Goal: Task Accomplishment & Management: Manage account settings

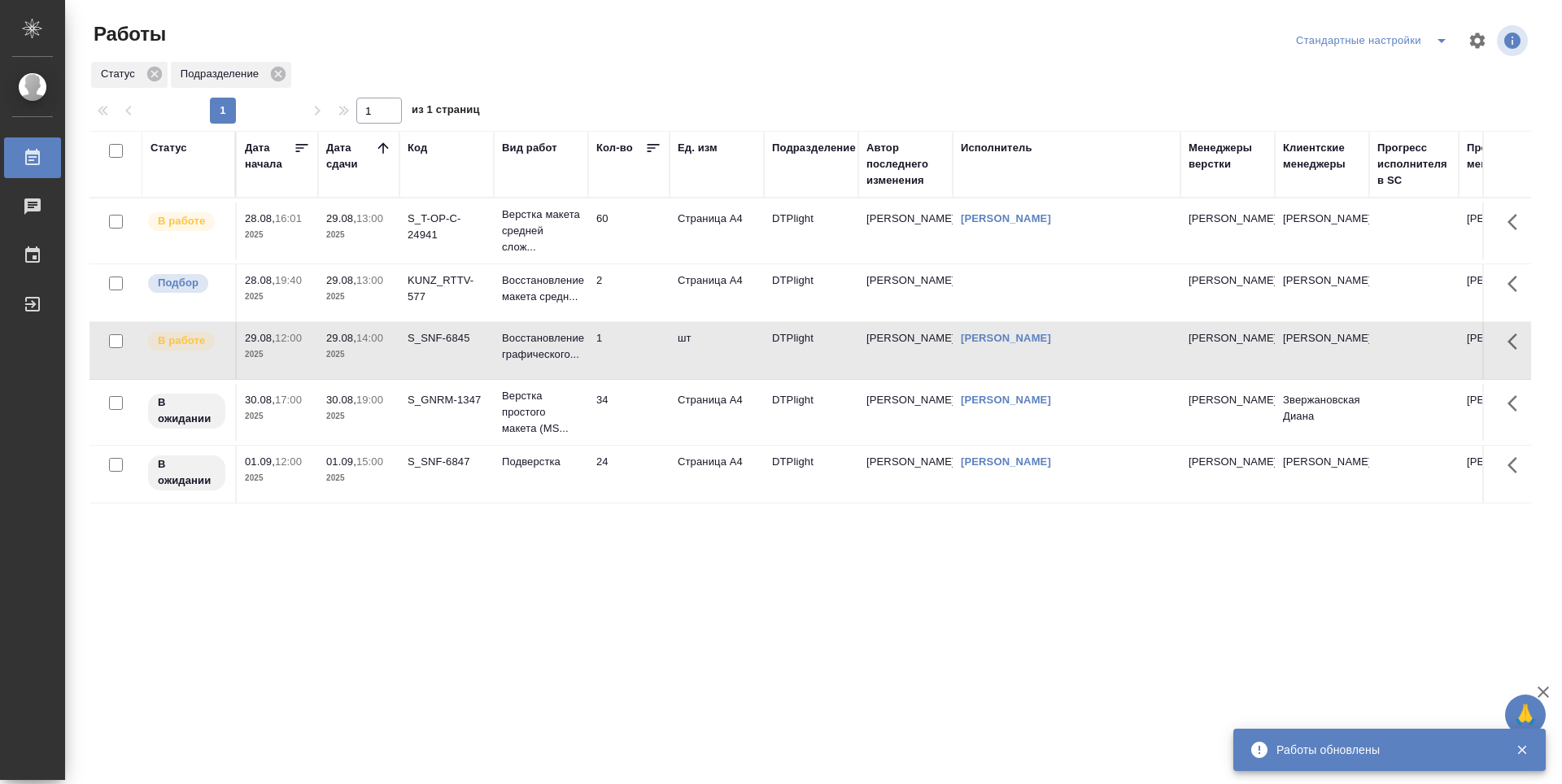
click at [637, 590] on div "Статус Дата начала Дата сдачи Код Вид работ Кол-во Ед. изм Подразделение Автор …" at bounding box center [810, 424] width 1441 height 585
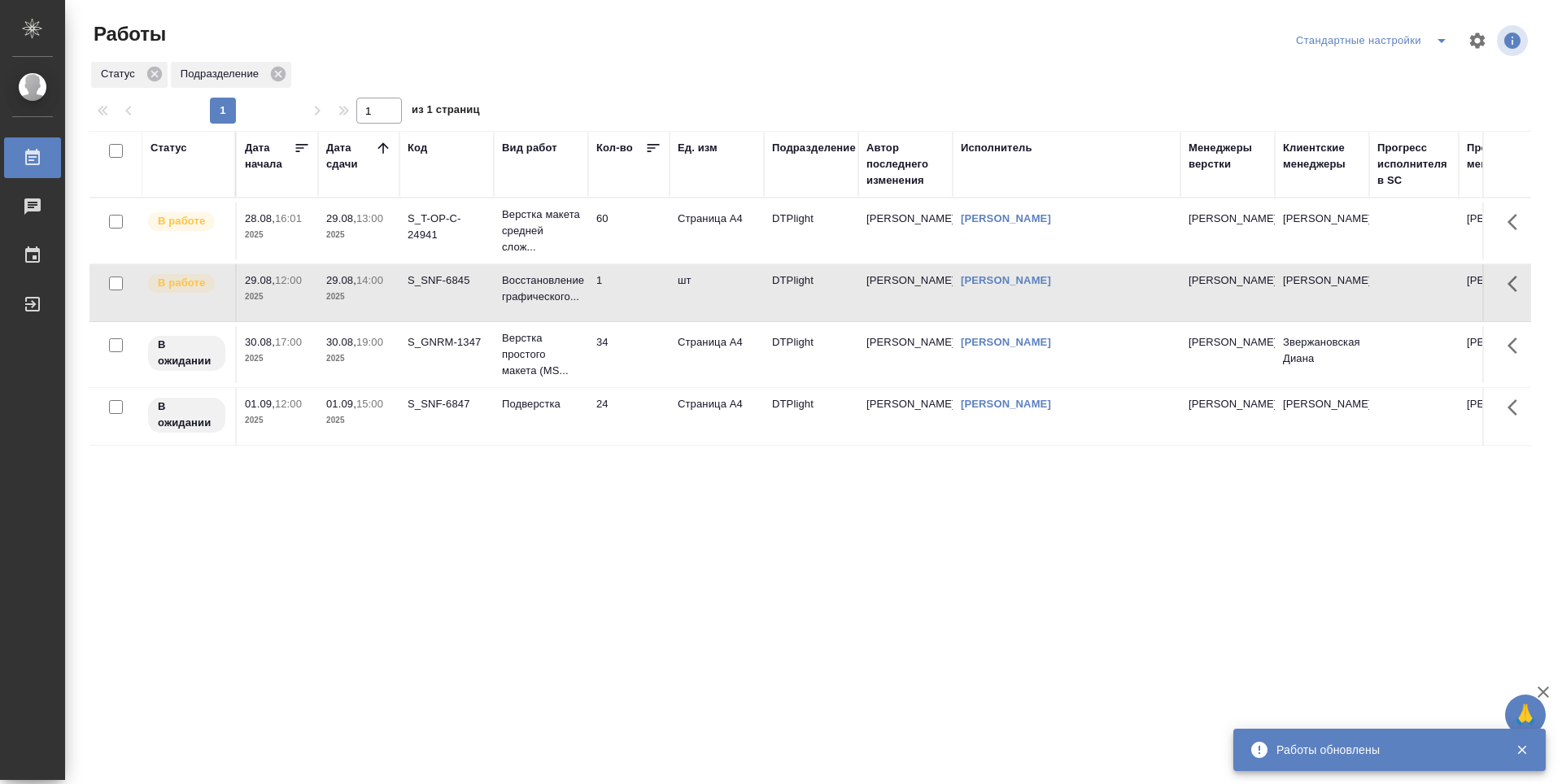
click at [663, 595] on div "Статус Дата начала Дата сдачи Код Вид работ Кол-во Ед. изм Подразделение Автор …" at bounding box center [810, 424] width 1441 height 585
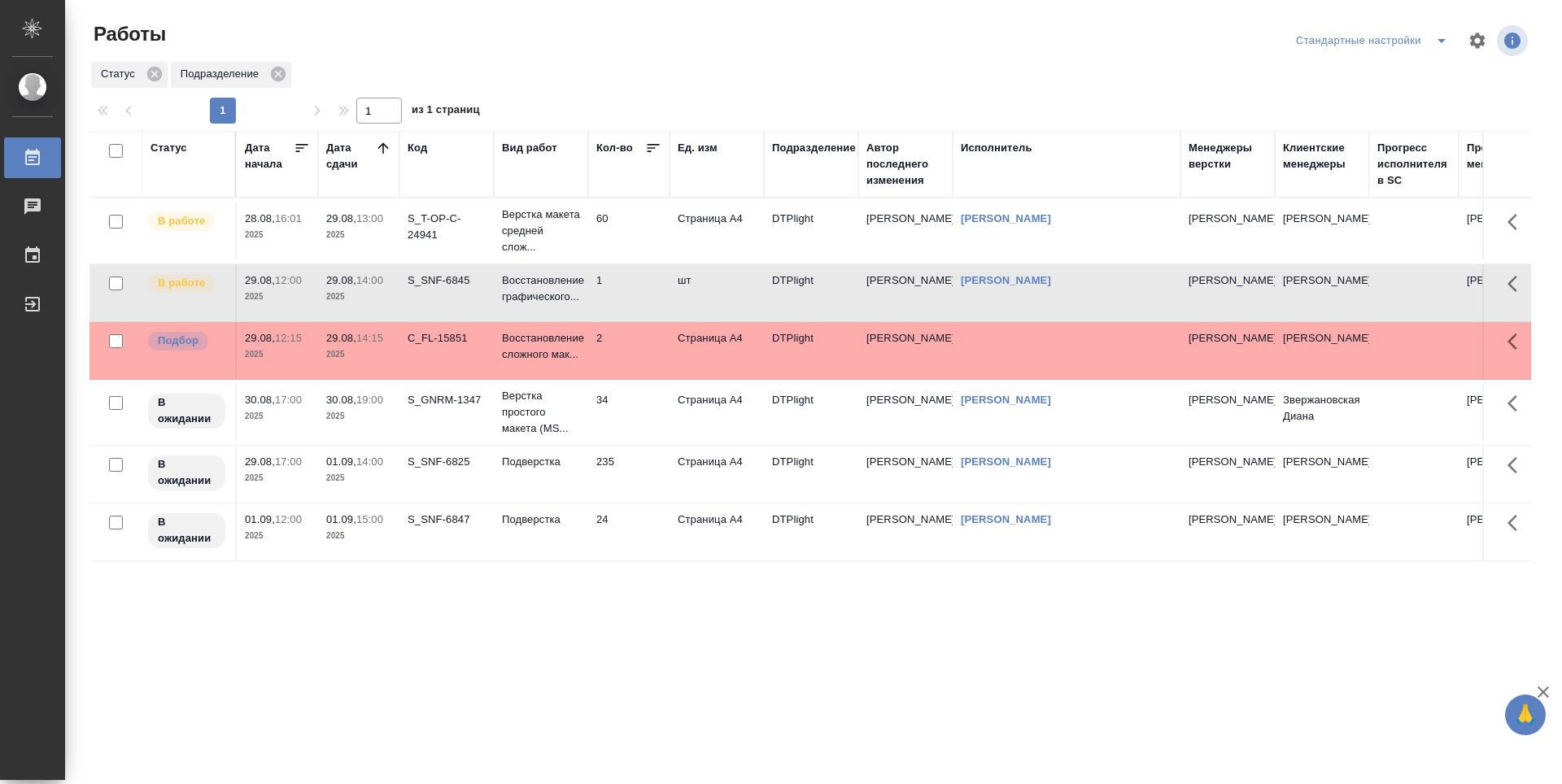
click at [512, 609] on div "Статус Дата начала Дата сдачи Код Вид работ Кол-во Ед. изм Подразделение Автор …" at bounding box center [810, 424] width 1441 height 585
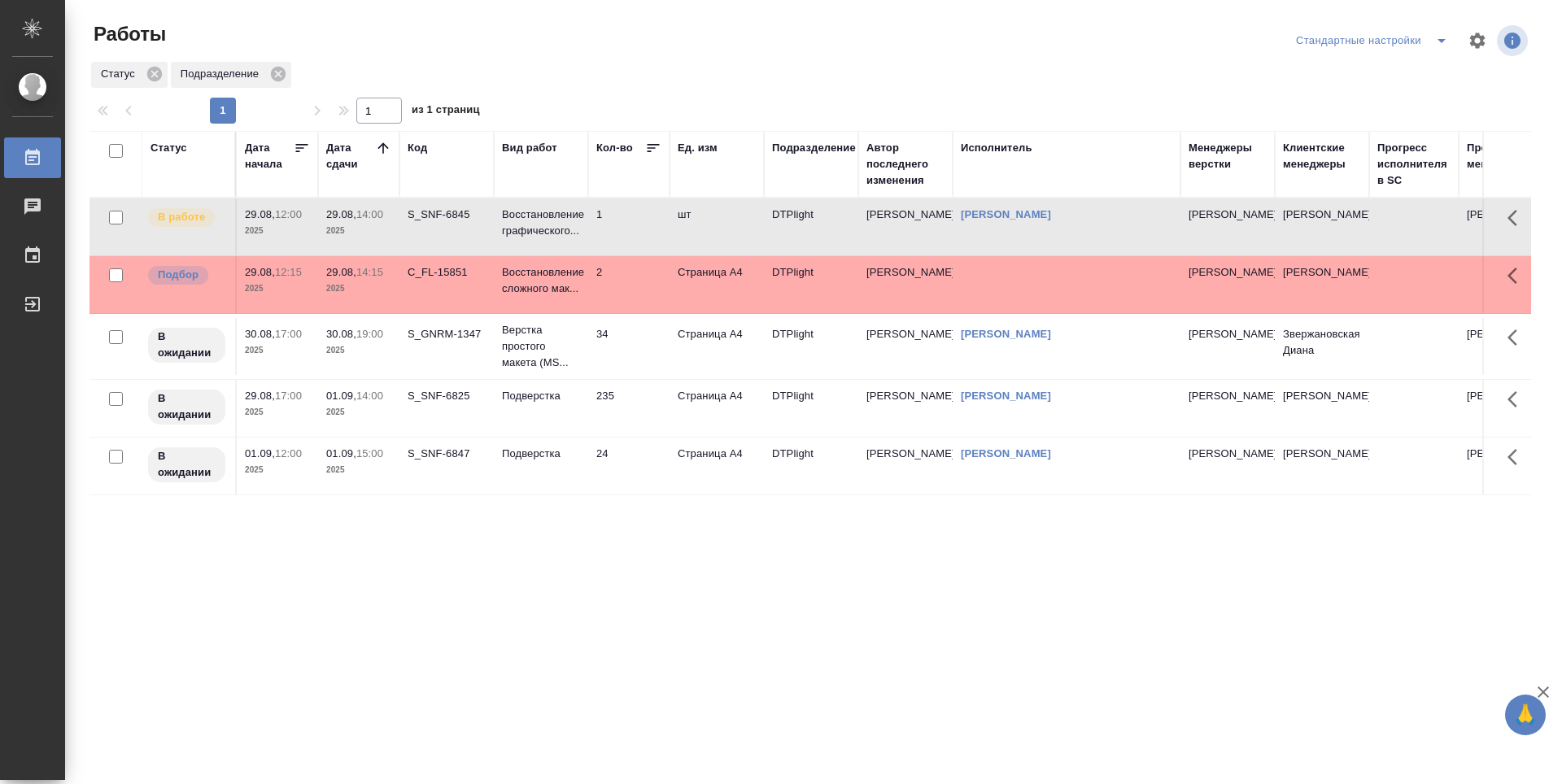
click at [428, 223] on div "S_GNRM-1347" at bounding box center [446, 214] width 78 height 16
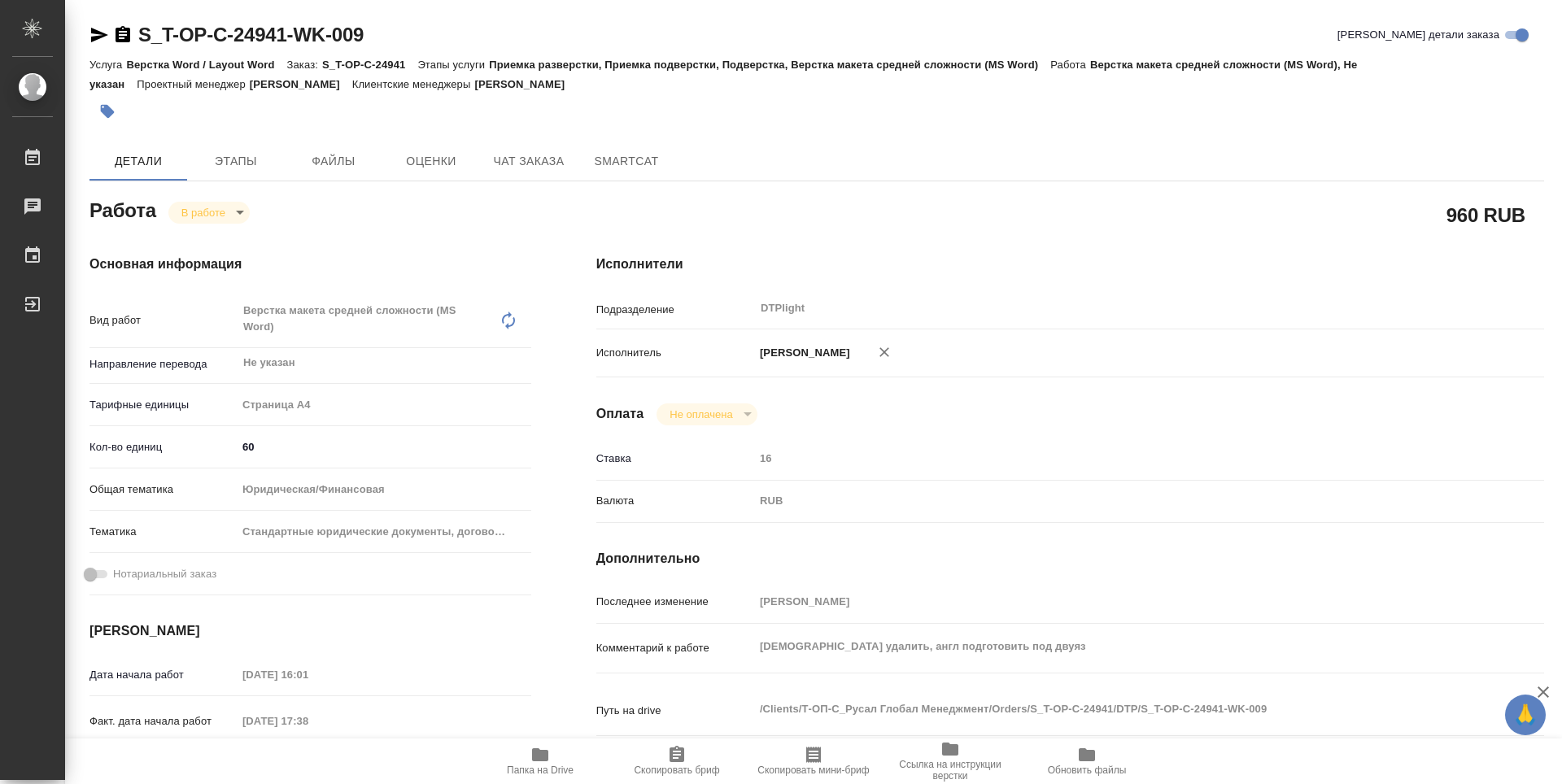
click at [562, 759] on span "Папка на Drive" at bounding box center [540, 759] width 117 height 31
click at [240, 218] on body "🙏 .cls-1 fill:#fff; AWATERA Guselnikov Roman Работы 0 Чаты График Выйти S_T-OP-…" at bounding box center [781, 392] width 1562 height 784
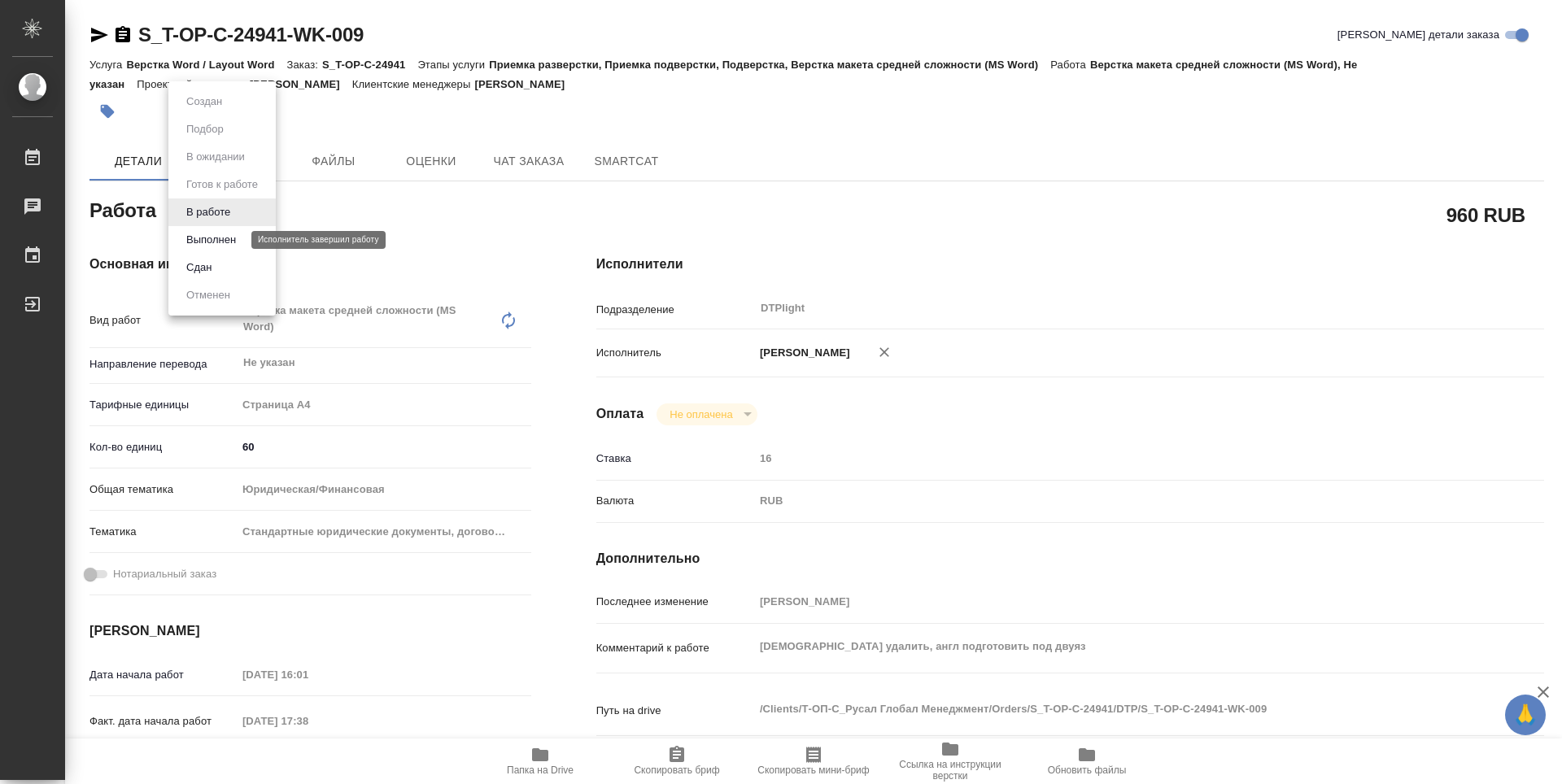
click at [227, 232] on button "Выполнен" at bounding box center [210, 240] width 59 height 18
type textarea "x"
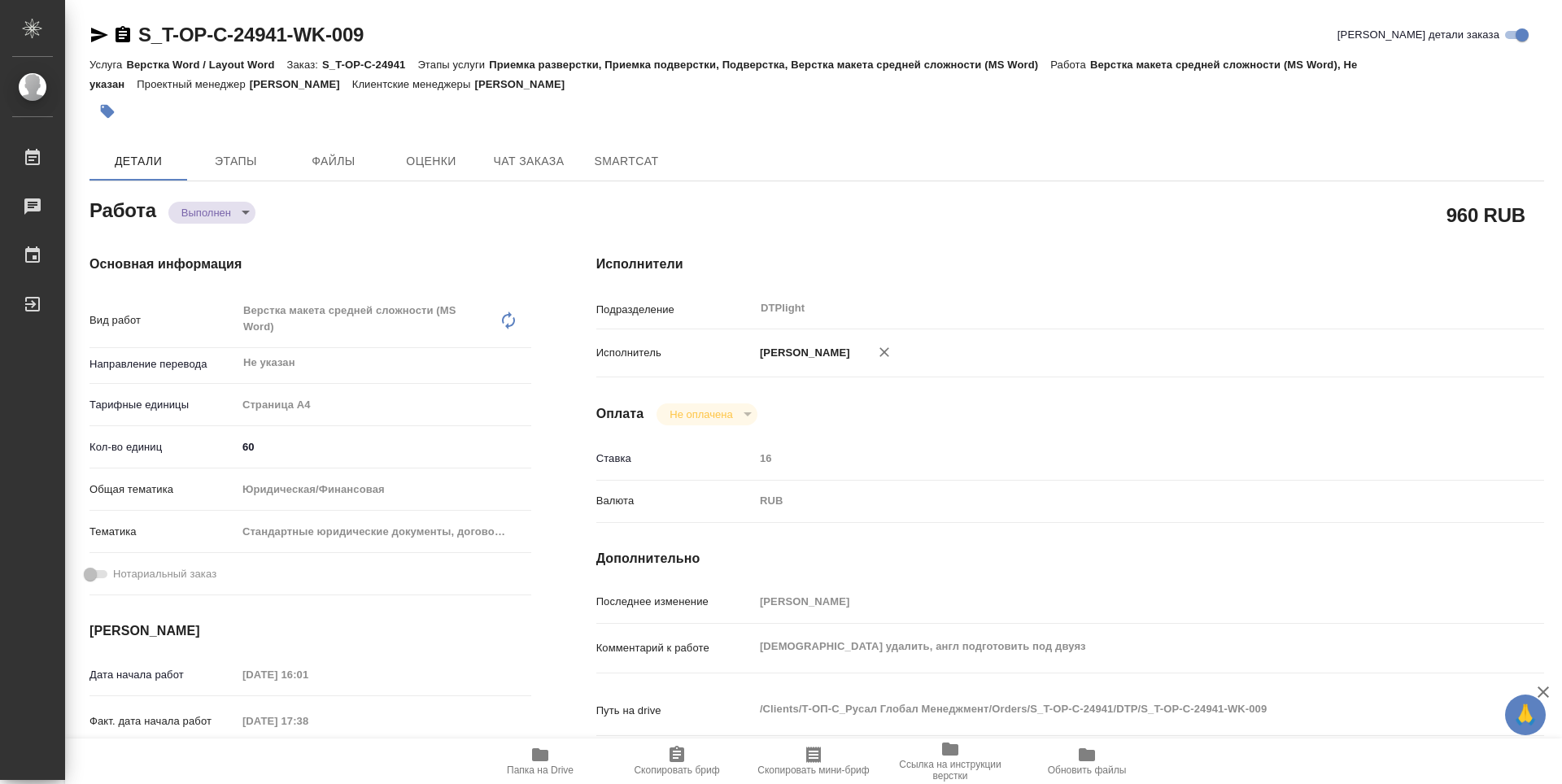
type textarea "x"
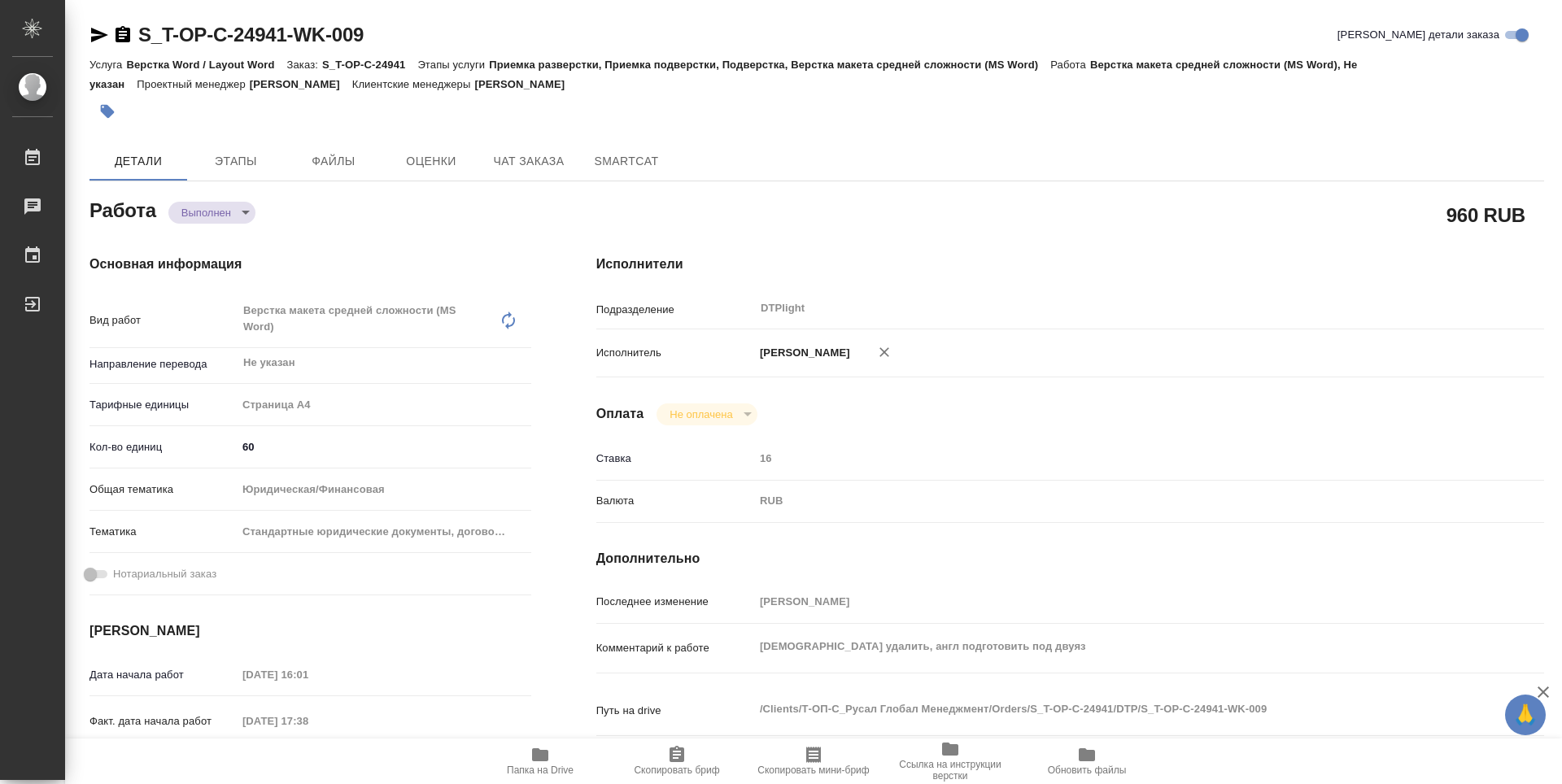
type textarea "x"
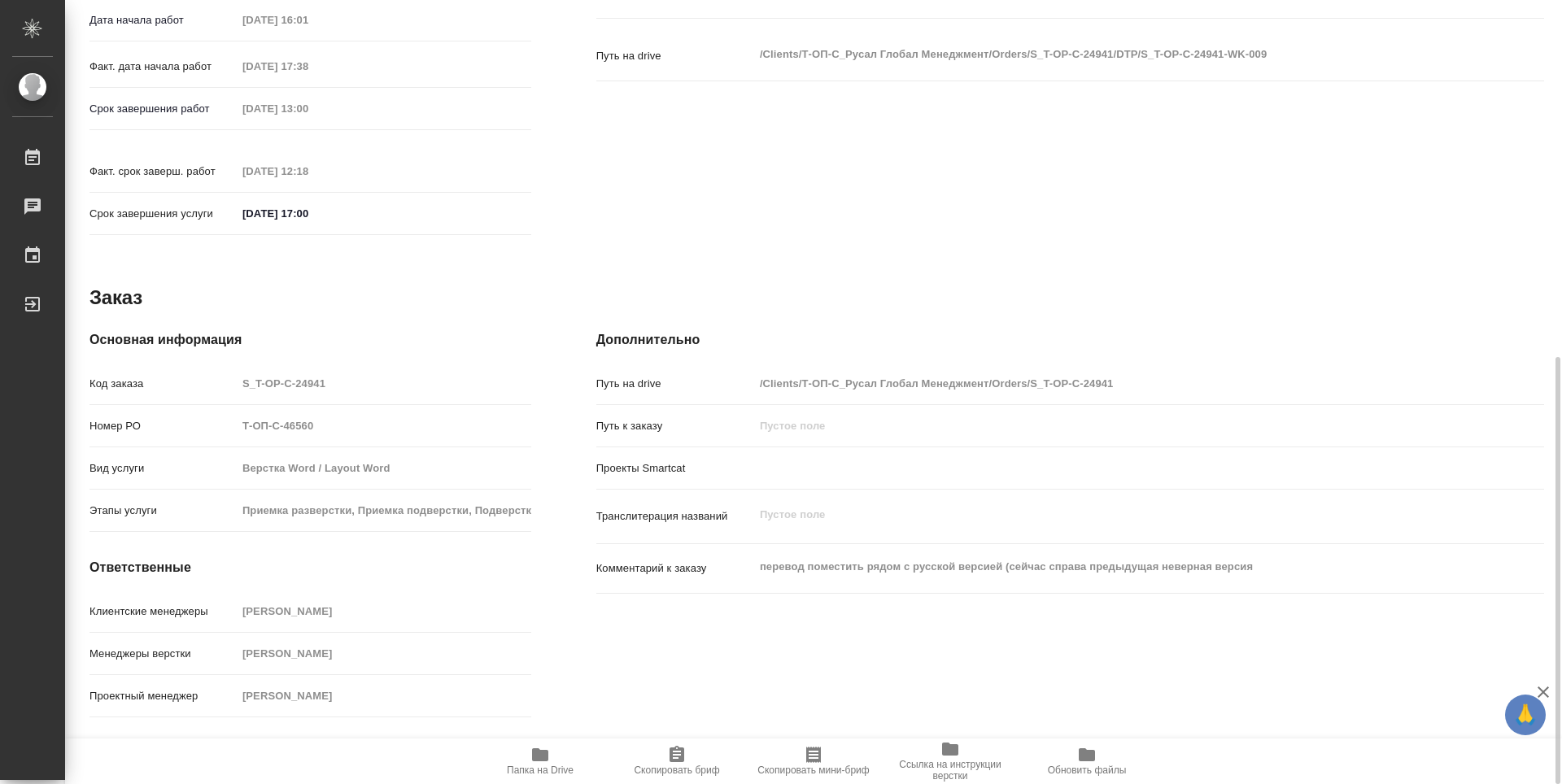
type textarea "x"
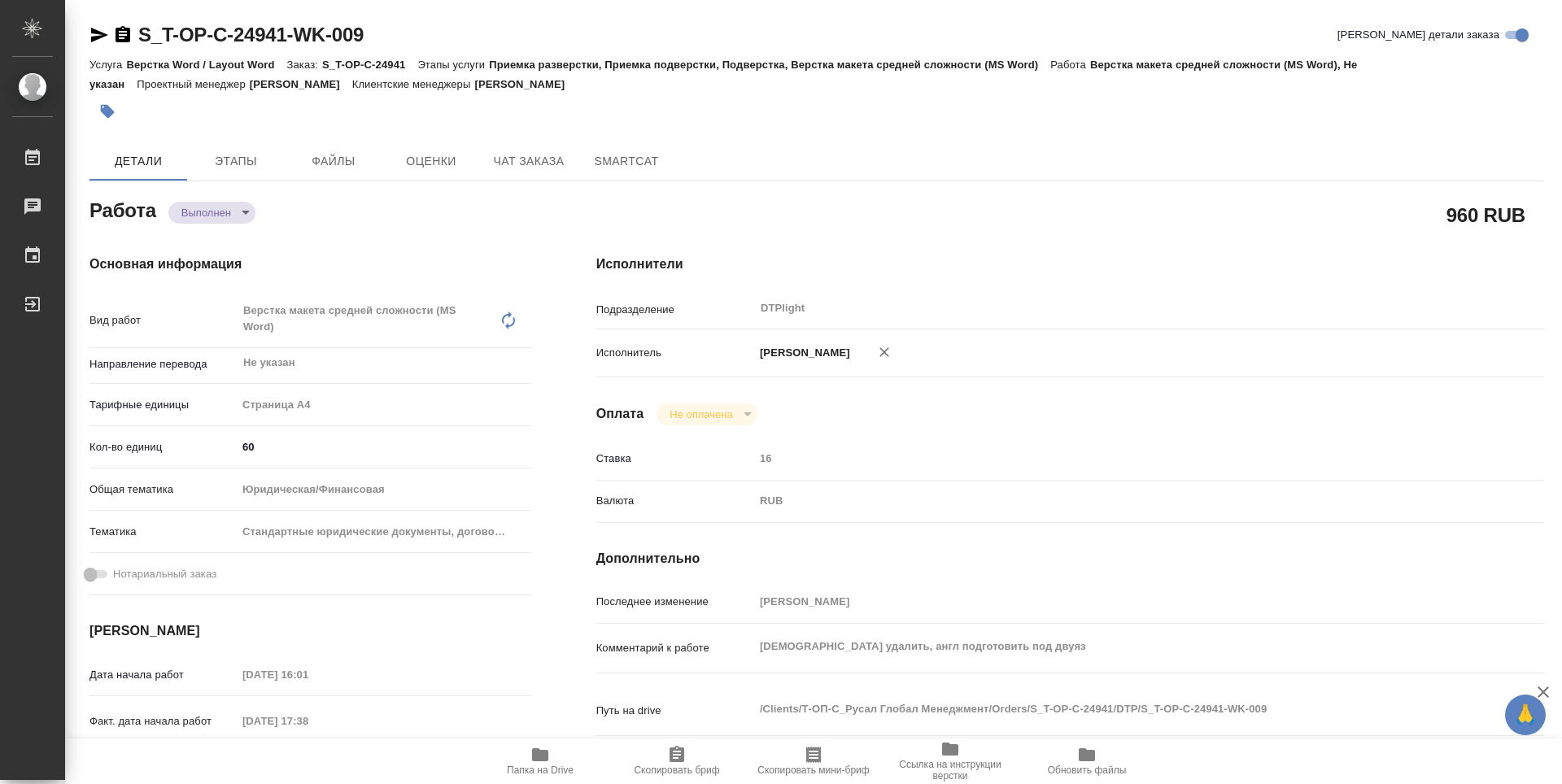
click at [128, 38] on icon "button" at bounding box center [123, 34] width 15 height 16
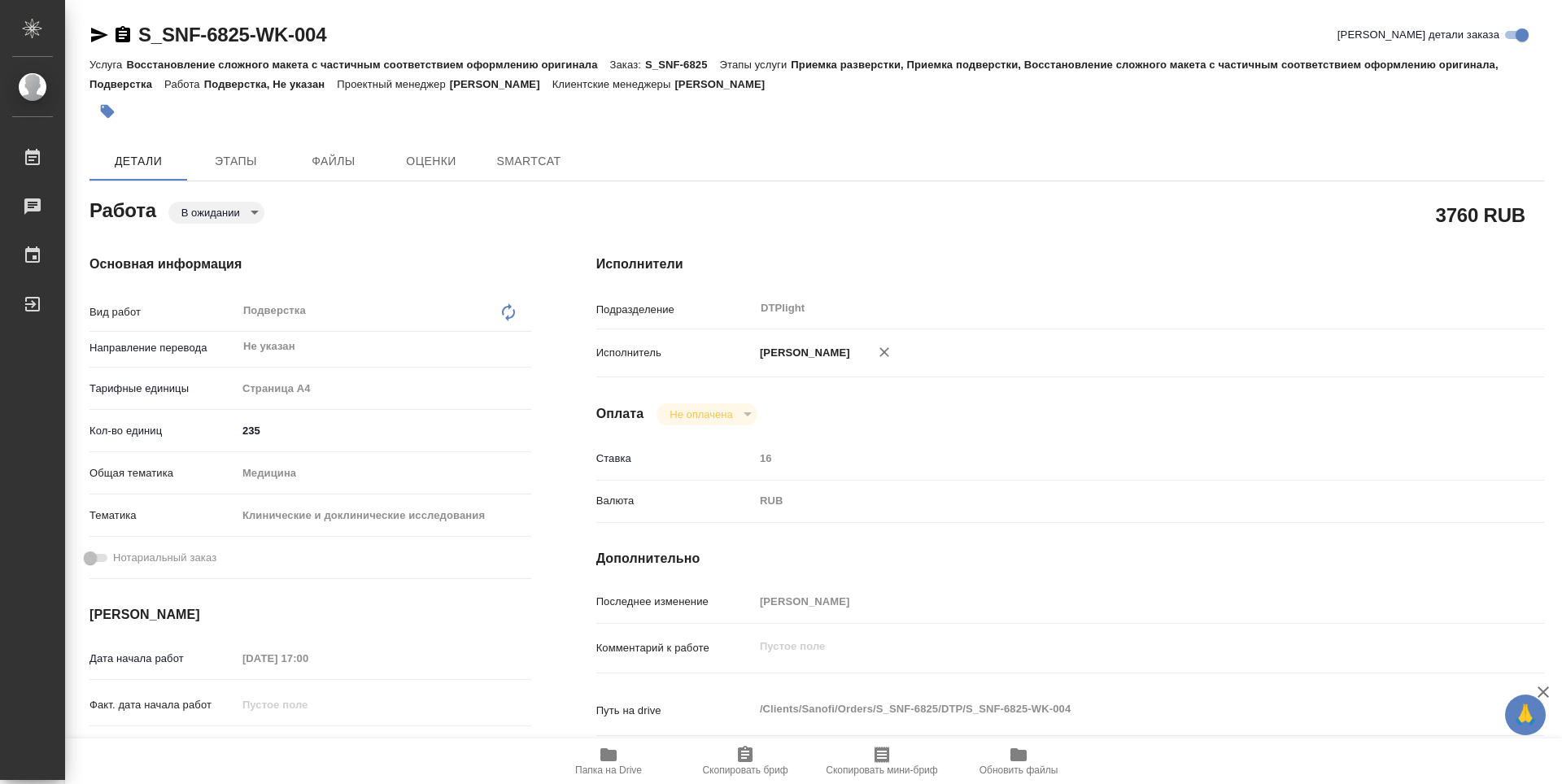
type textarea "x"
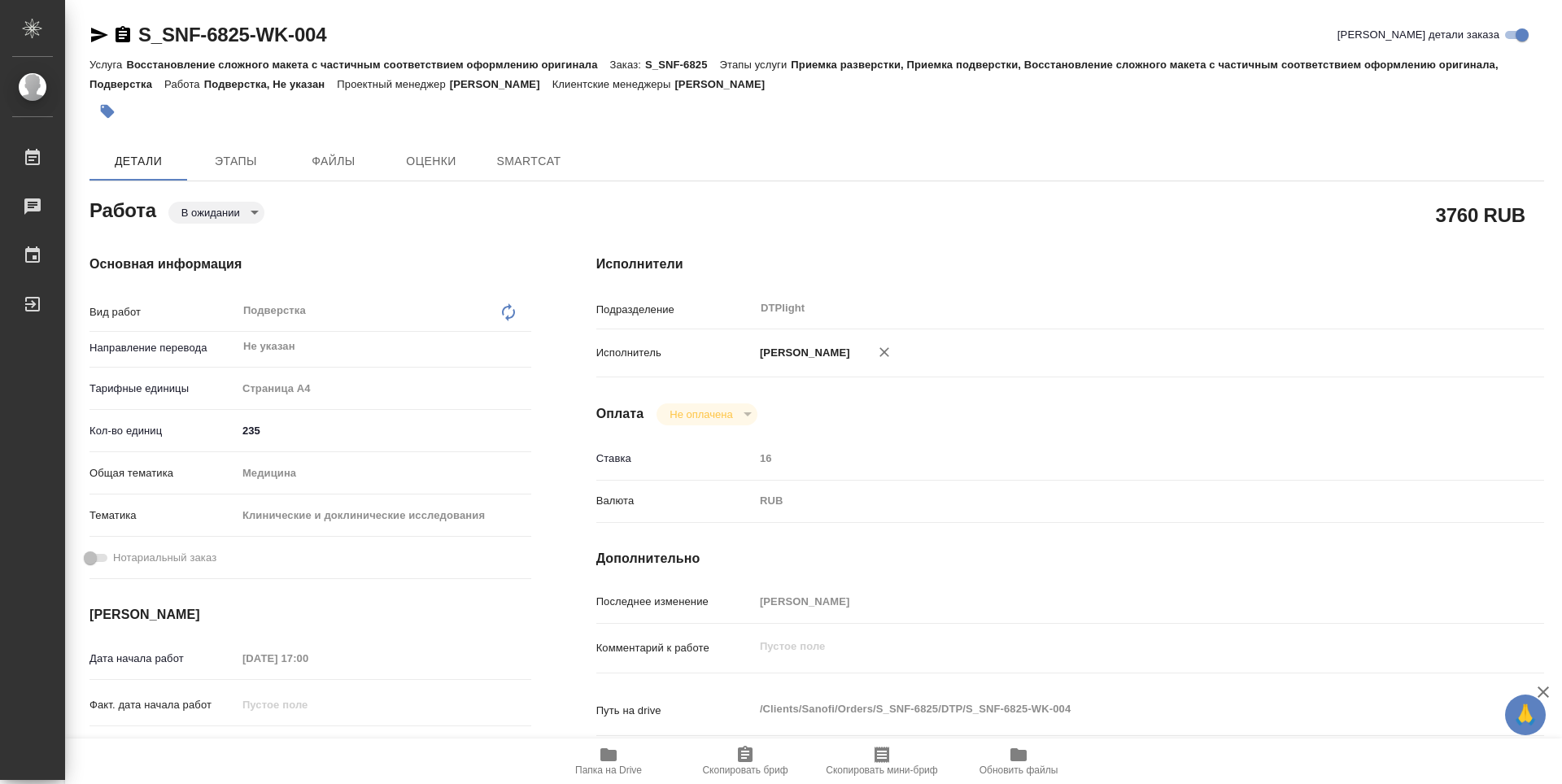
type textarea "x"
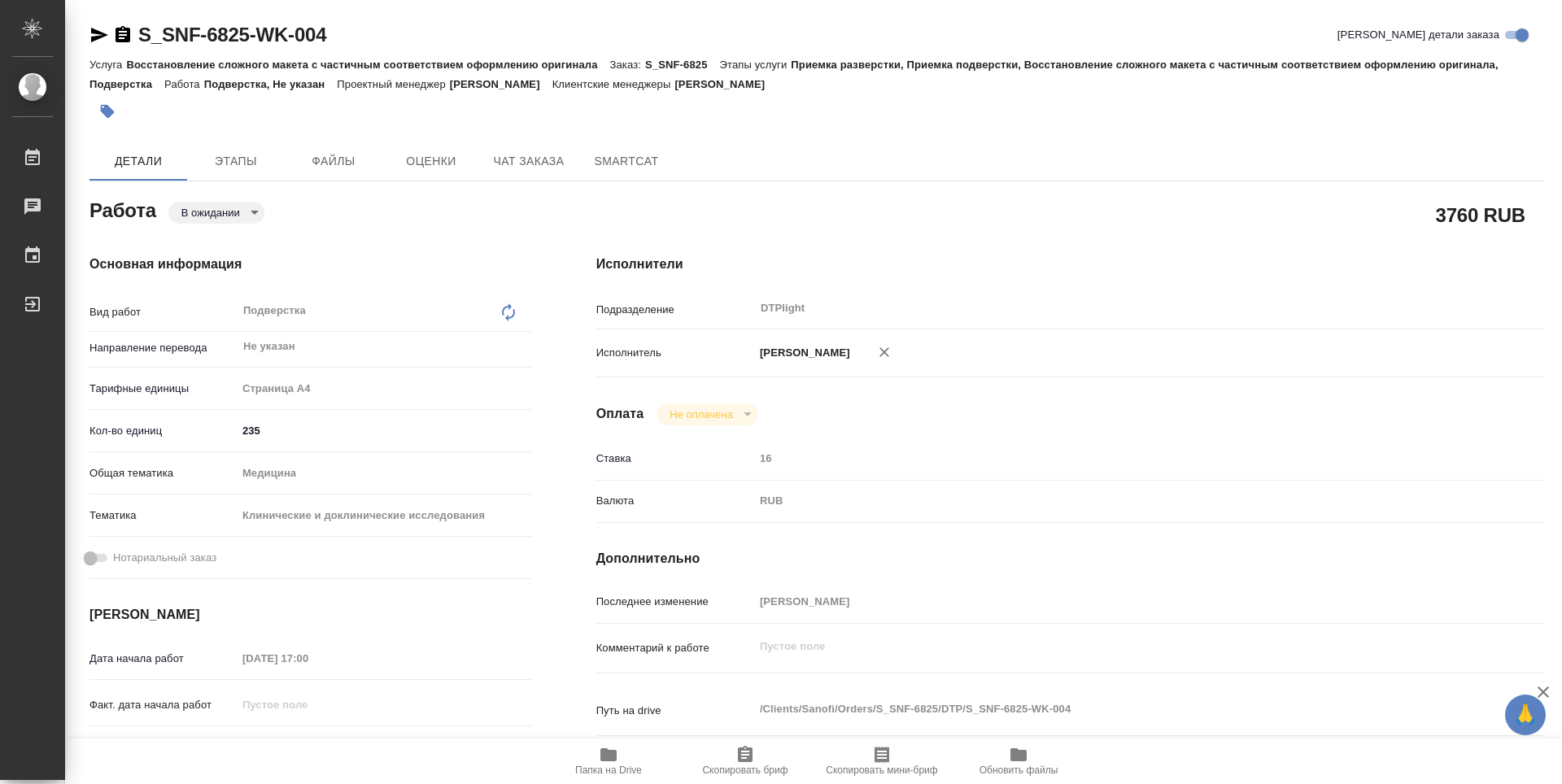
type textarea "x"
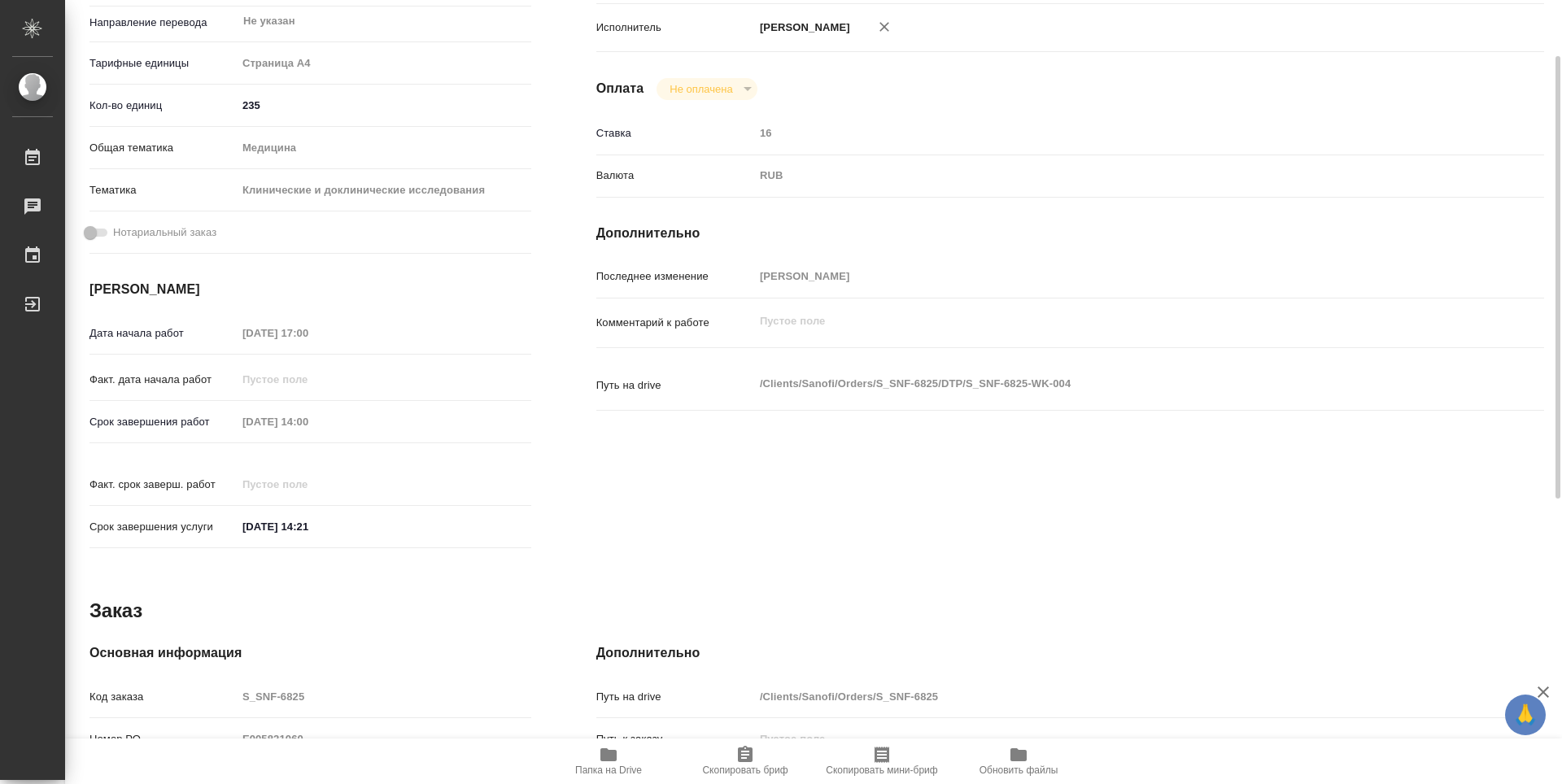
type textarea "x"
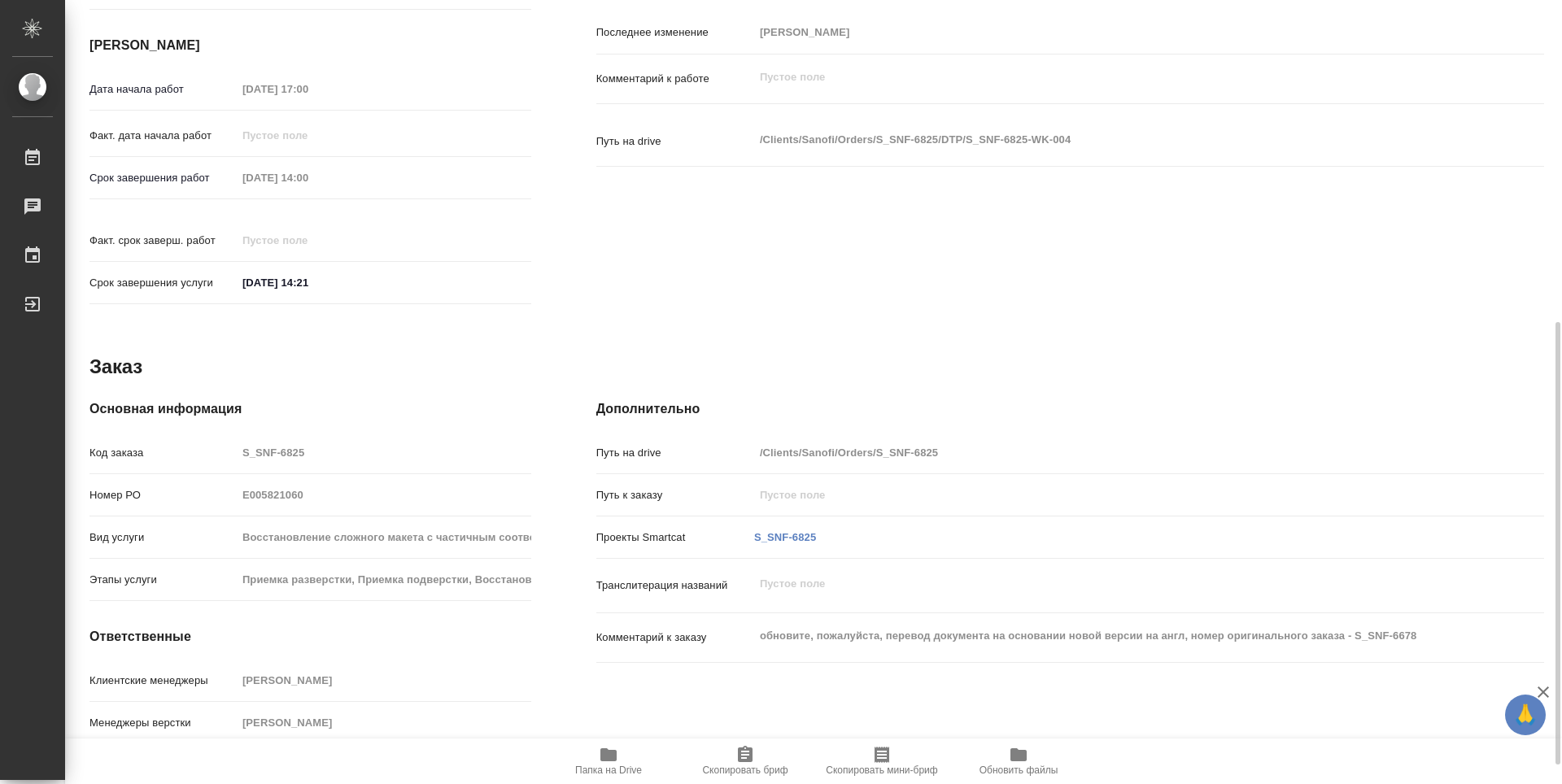
scroll to position [603, 0]
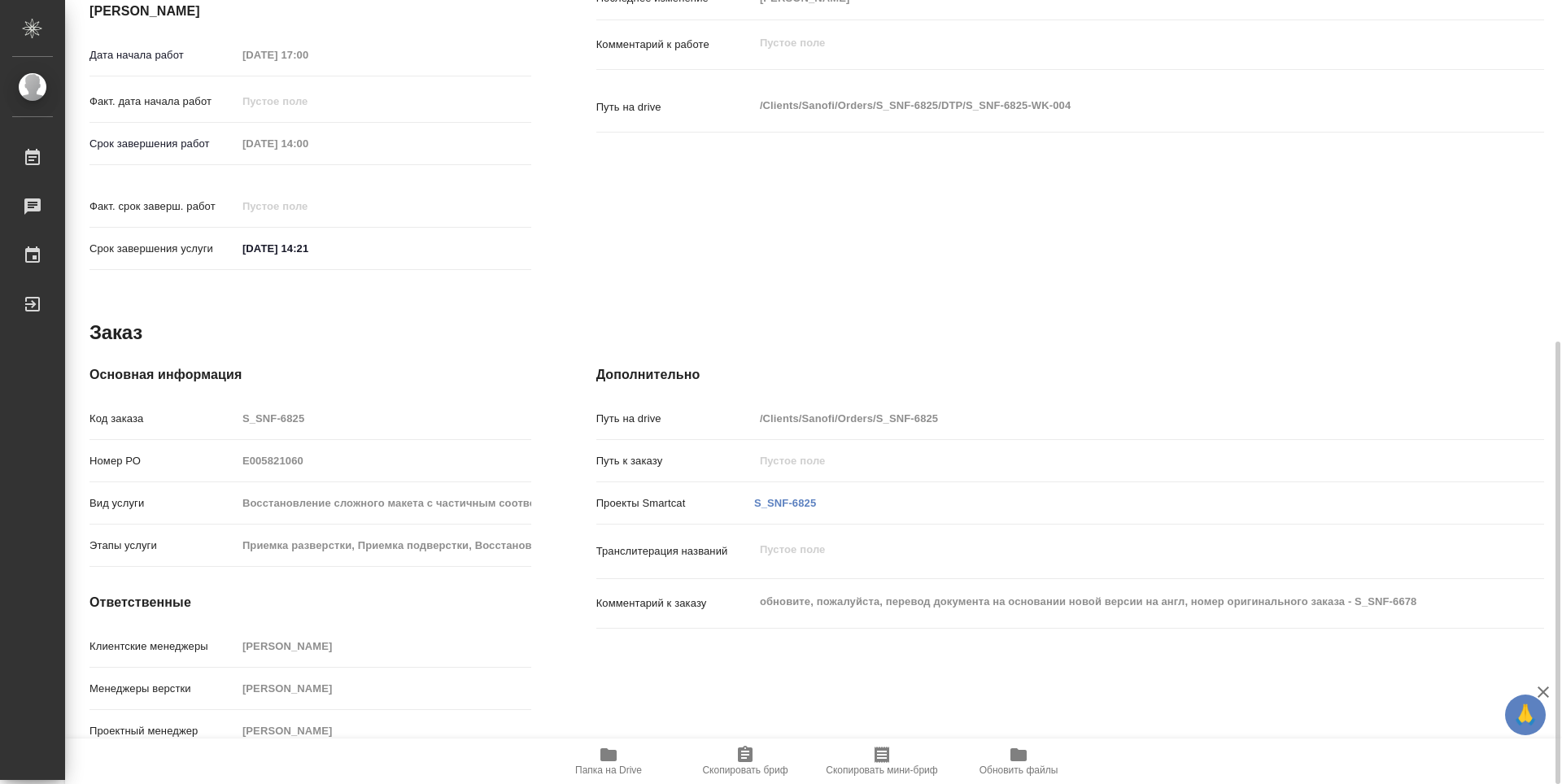
click at [606, 759] on icon "button" at bounding box center [608, 755] width 16 height 13
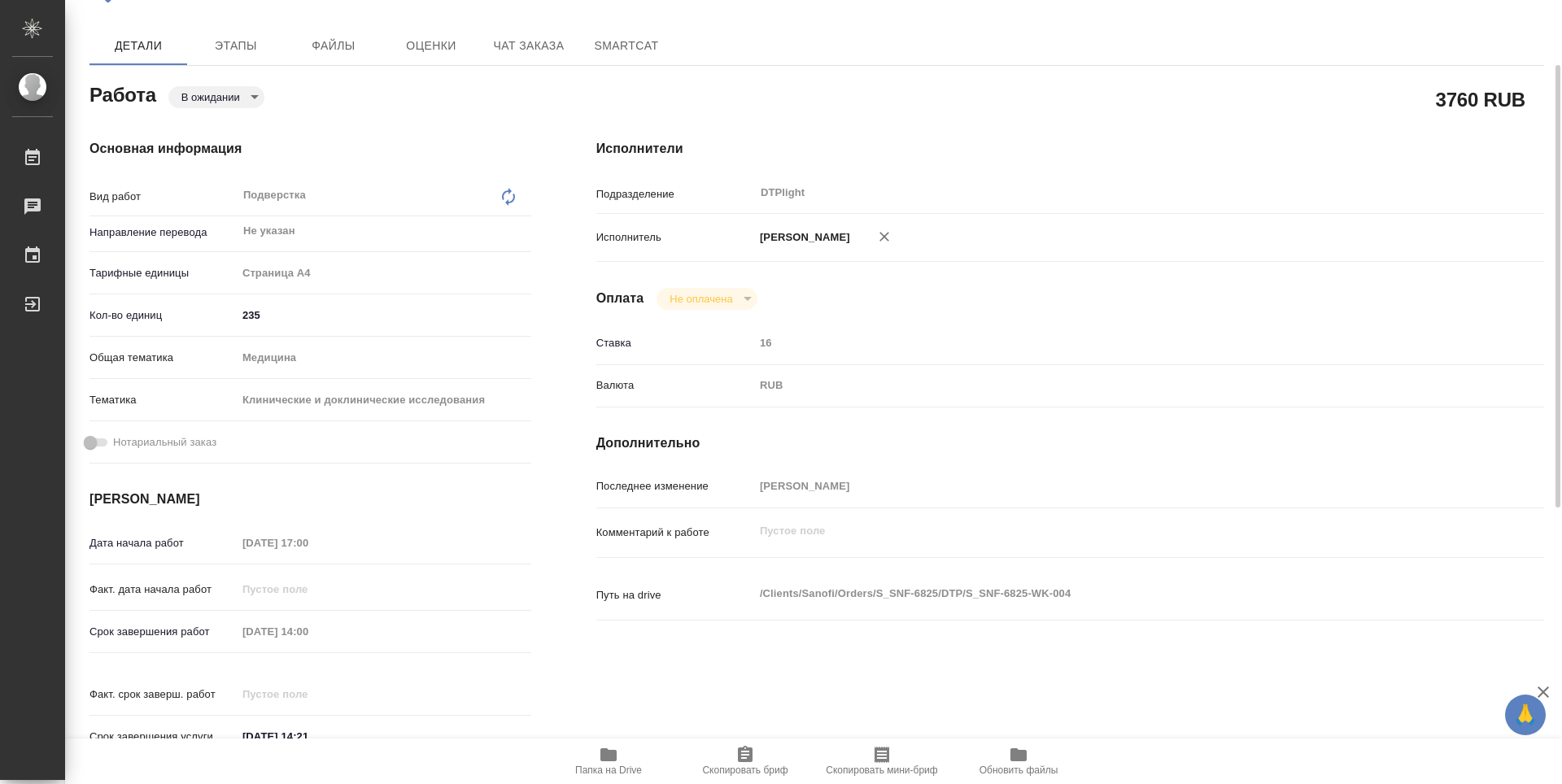
scroll to position [0, 0]
